Goal: Register for event/course

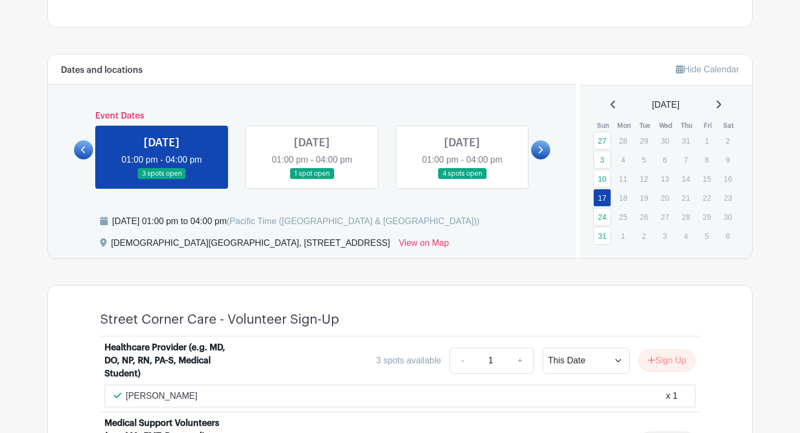
scroll to position [433, 0]
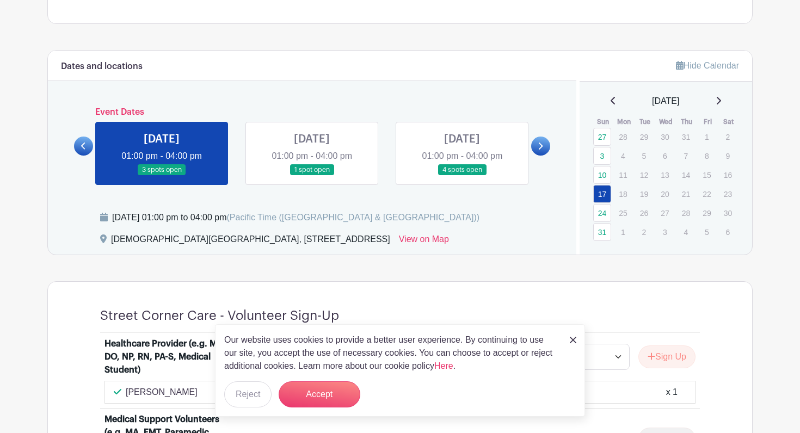
click at [538, 145] on icon at bounding box center [540, 146] width 5 height 8
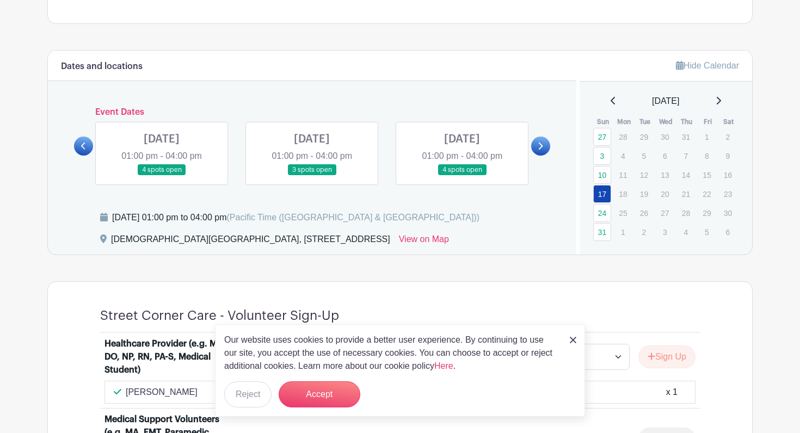
click at [82, 151] on link at bounding box center [83, 146] width 19 height 19
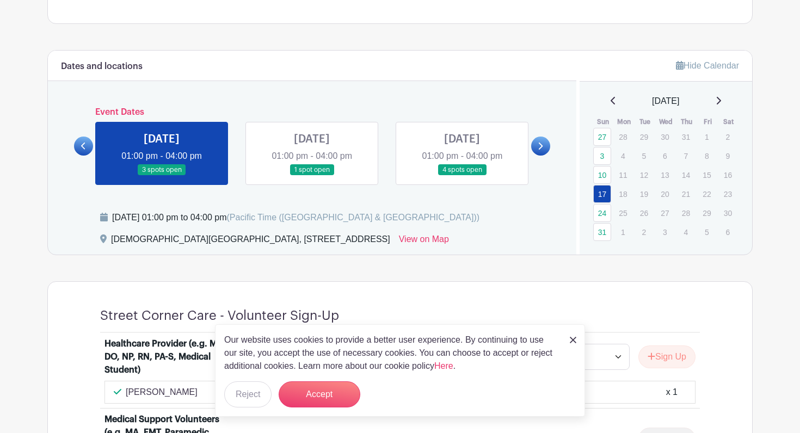
click at [462, 176] on link at bounding box center [462, 176] width 0 height 0
click at [573, 337] on img at bounding box center [573, 340] width 7 height 7
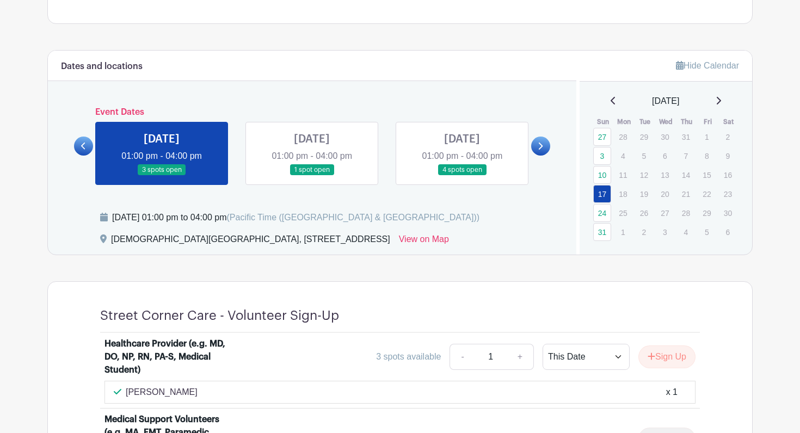
click at [462, 176] on link at bounding box center [462, 176] width 0 height 0
click at [604, 233] on link "31" at bounding box center [602, 232] width 18 height 18
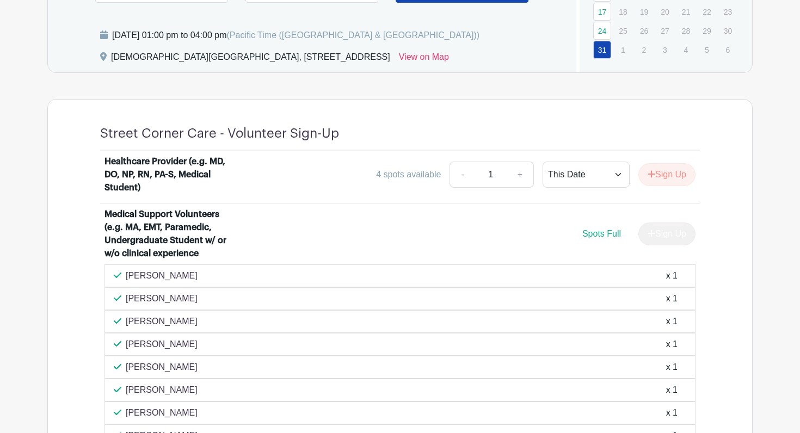
scroll to position [632, 0]
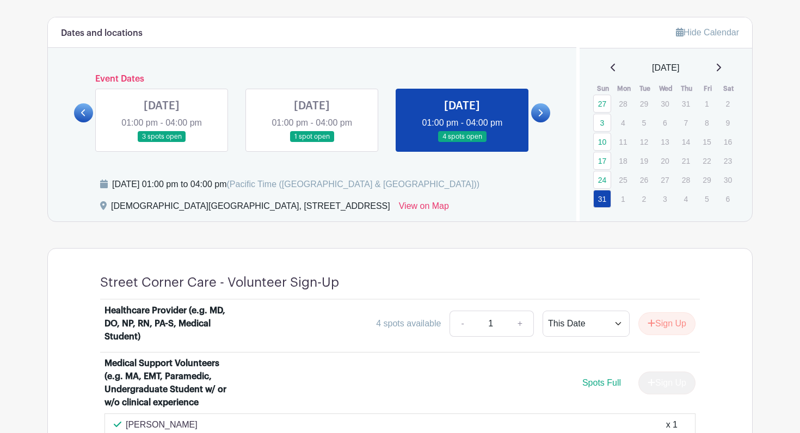
scroll to position [451, 0]
